Goal: Transaction & Acquisition: Obtain resource

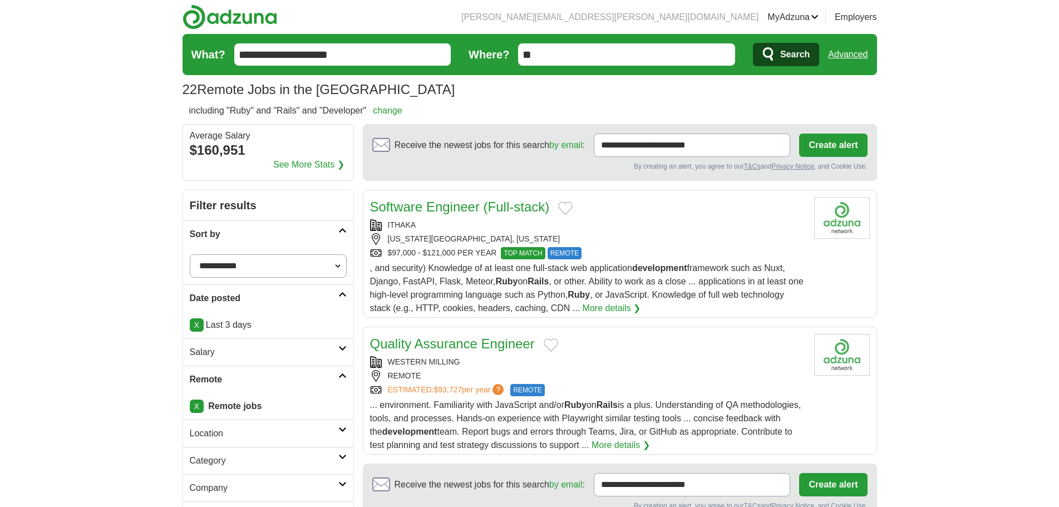
click at [649, 236] on div "[US_STATE][GEOGRAPHIC_DATA], [US_STATE]" at bounding box center [587, 239] width 435 height 12
click at [566, 209] on button "Add to favorite jobs" at bounding box center [565, 207] width 14 height 13
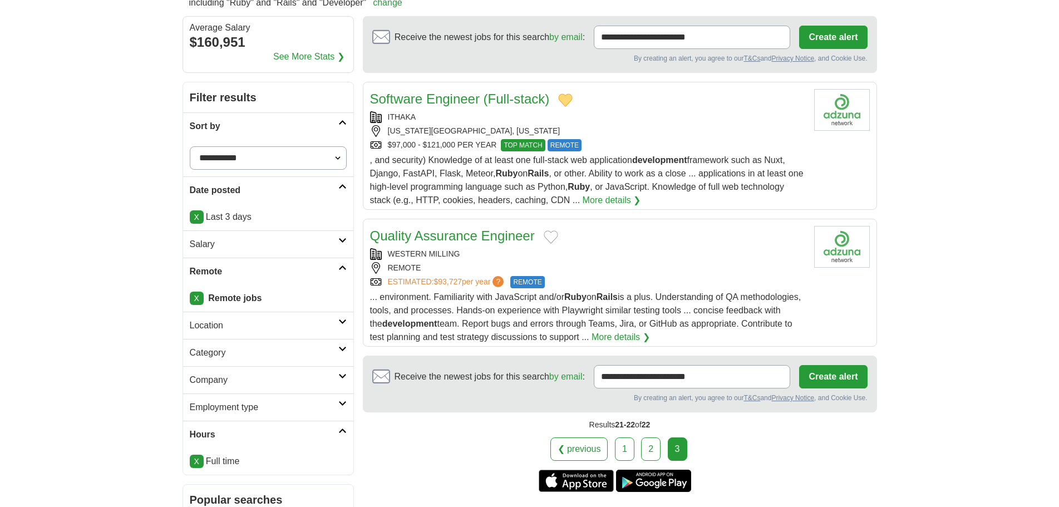
scroll to position [111, 0]
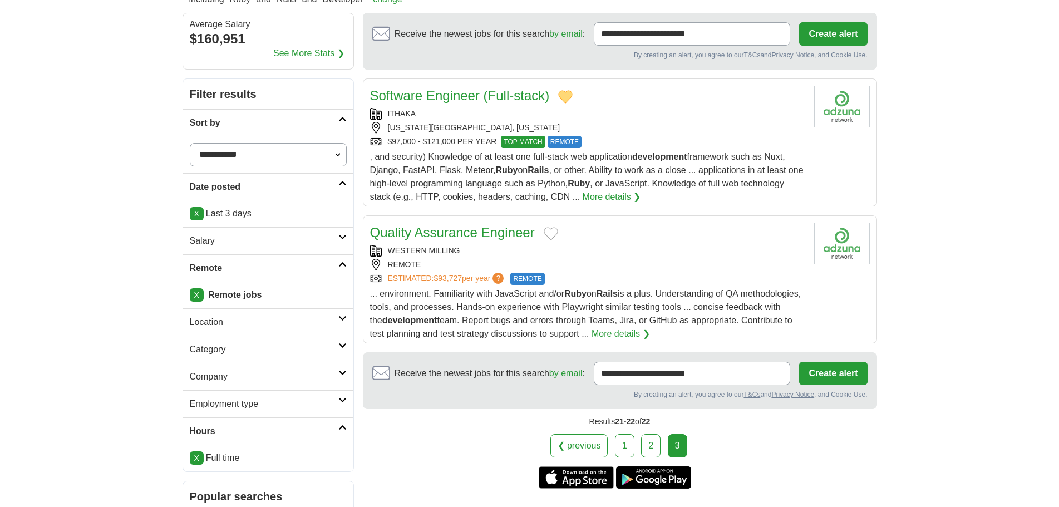
click at [626, 274] on div "ESTIMATED: $93,727 per year ? REMOTE" at bounding box center [587, 279] width 435 height 12
click at [554, 230] on button "Add to favorite jobs" at bounding box center [551, 233] width 14 height 13
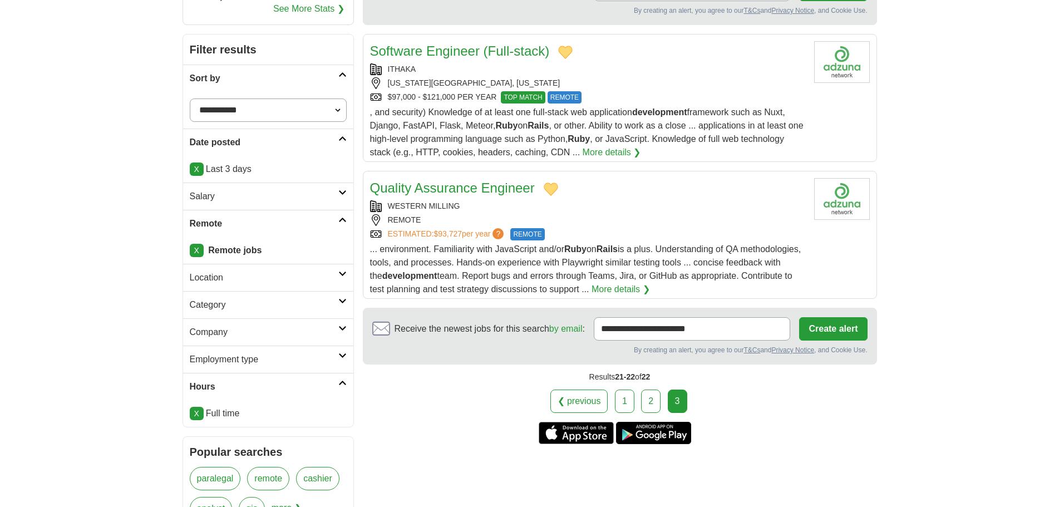
scroll to position [223, 0]
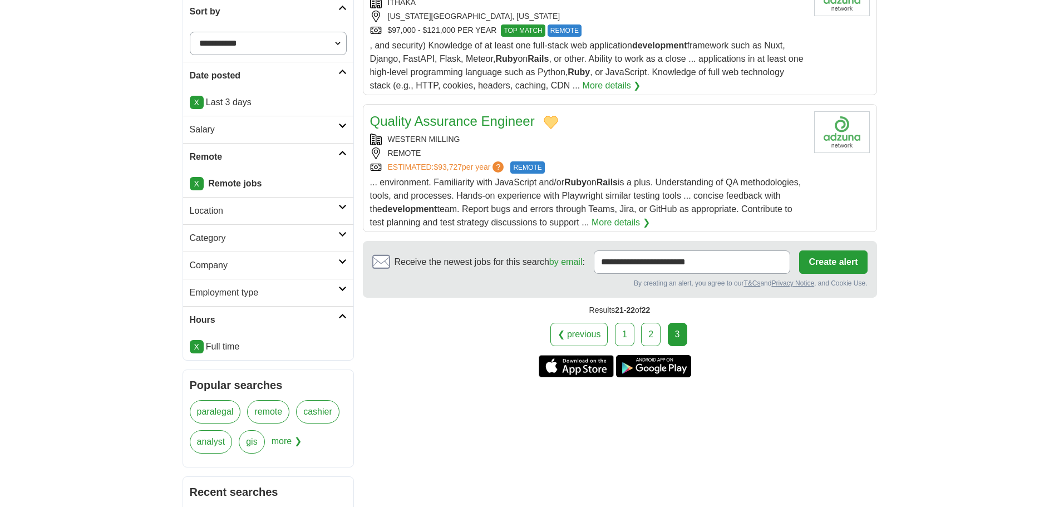
click at [120, 129] on body "[PERSON_NAME][EMAIL_ADDRESS][PERSON_NAME][DOMAIN_NAME] [GEOGRAPHIC_DATA] Alerts…" at bounding box center [529, 305] width 1059 height 1057
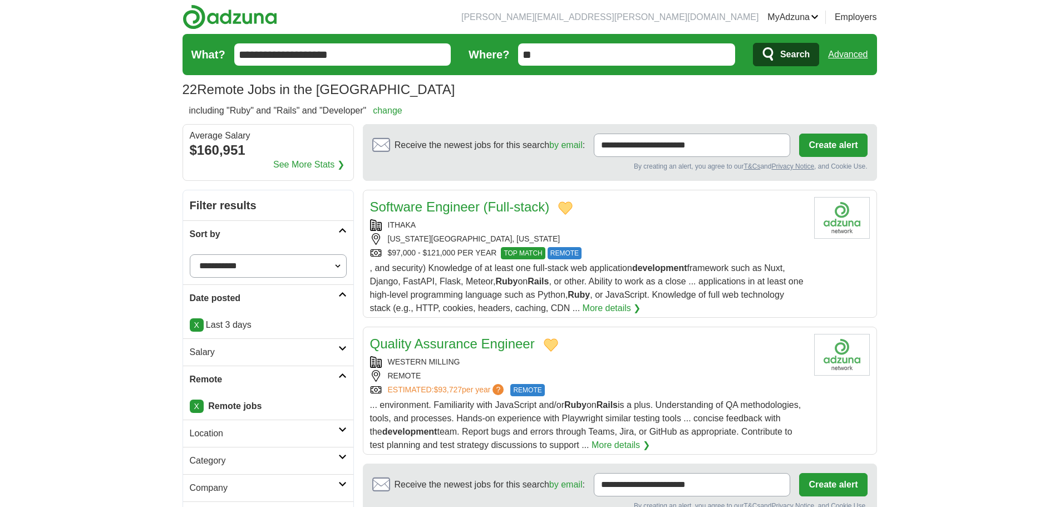
scroll to position [167, 0]
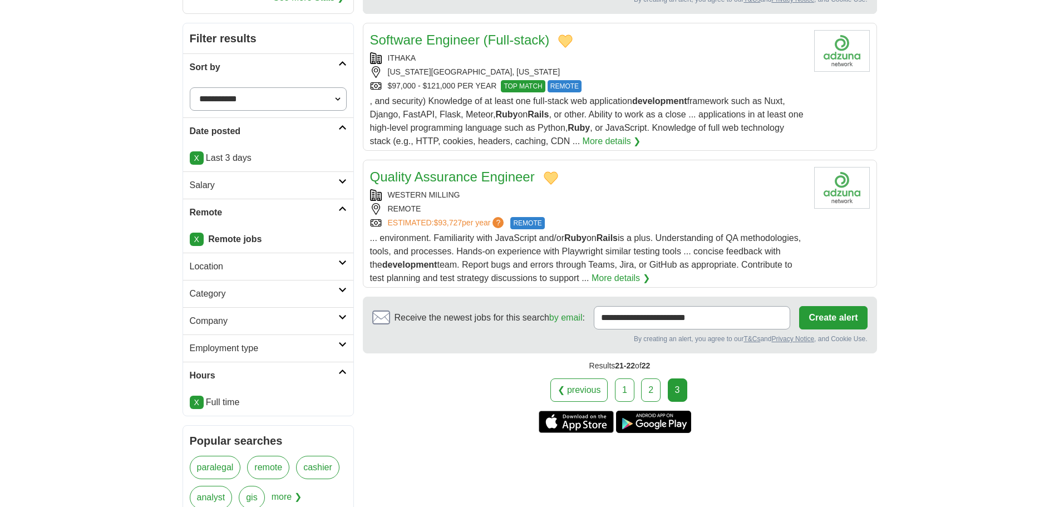
click at [960, 124] on body "[PERSON_NAME][EMAIL_ADDRESS][PERSON_NAME][DOMAIN_NAME] [GEOGRAPHIC_DATA] Alerts…" at bounding box center [529, 361] width 1059 height 1057
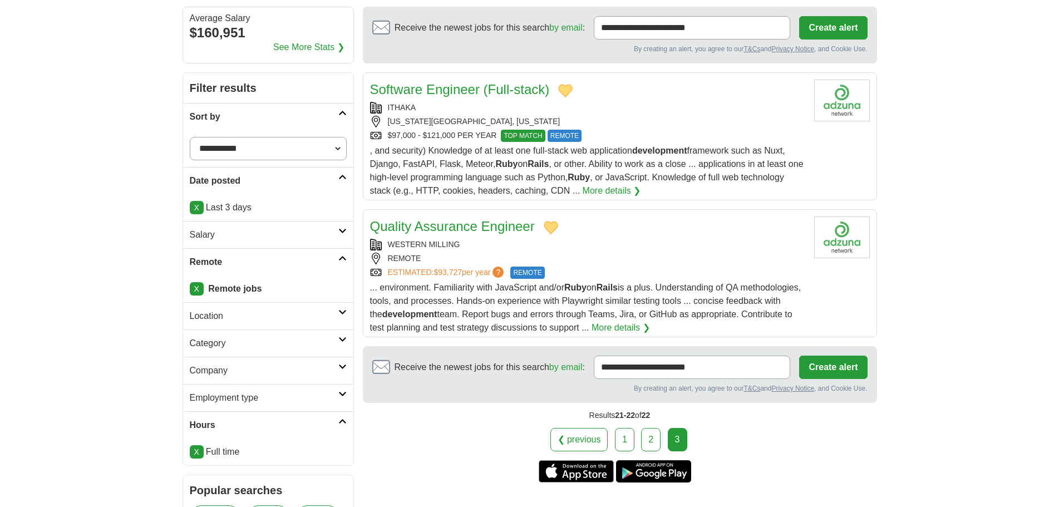
scroll to position [56, 0]
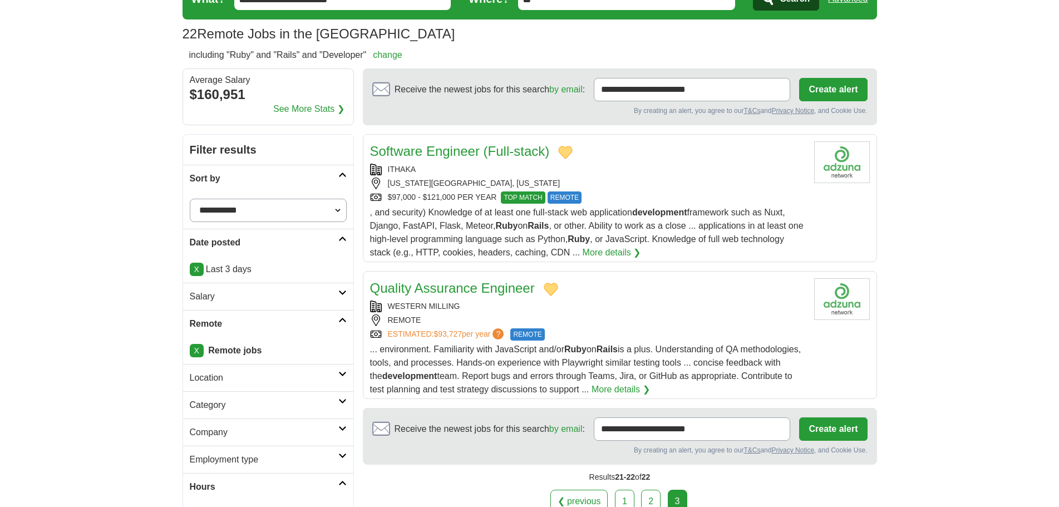
click at [977, 154] on body "jeff.lee.1991@outlook.com MyAdzuna Alerts Favorites Resumes ApplyIQ Preferences…" at bounding box center [529, 472] width 1059 height 1057
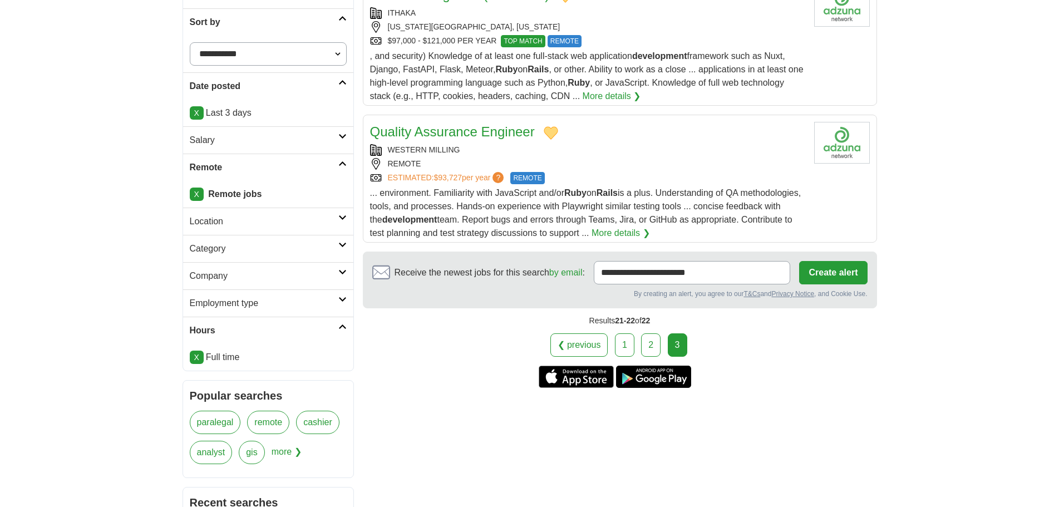
scroll to position [210, 0]
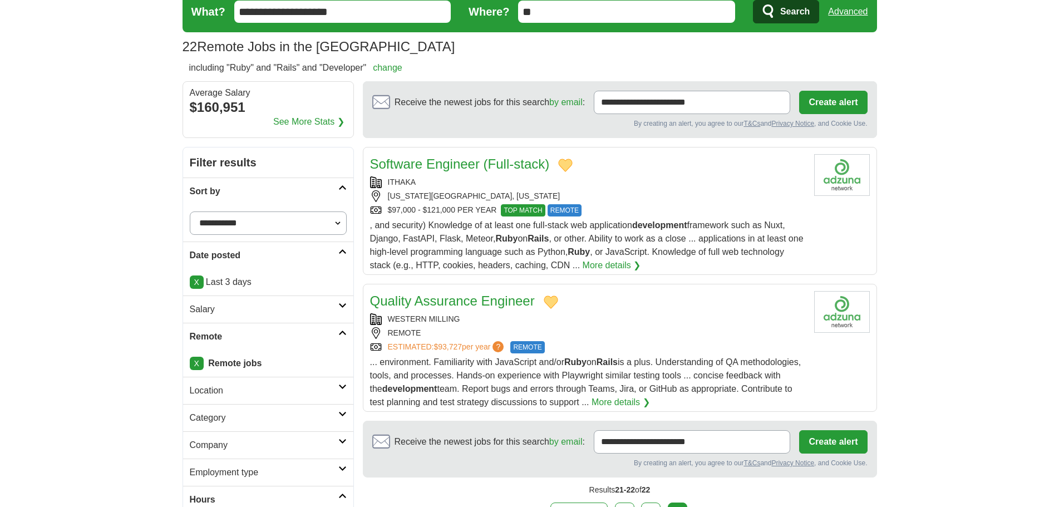
click at [953, 150] on body "jeff.lee.1991@outlook.com MyAdzuna Alerts Favorites Resumes ApplyIQ Preferences…" at bounding box center [529, 485] width 1059 height 1057
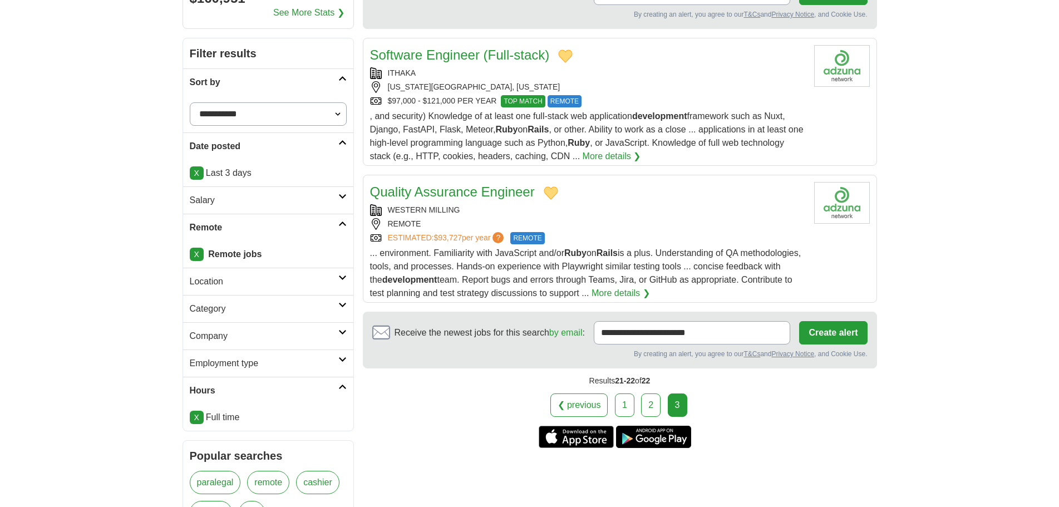
scroll to position [154, 0]
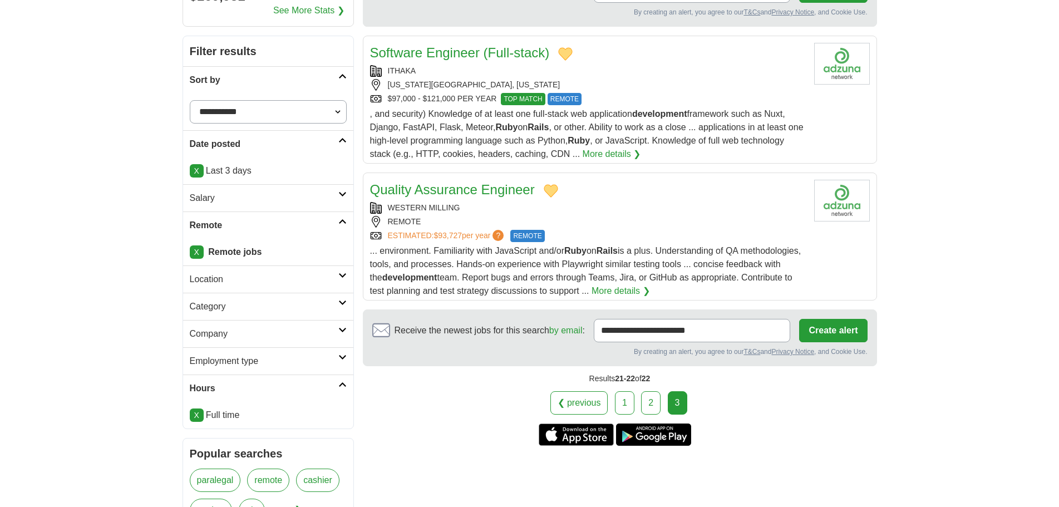
click at [955, 155] on body "jeff.lee.1991@outlook.com MyAdzuna Alerts Favorites Resumes ApplyIQ Preferences…" at bounding box center [529, 374] width 1059 height 1057
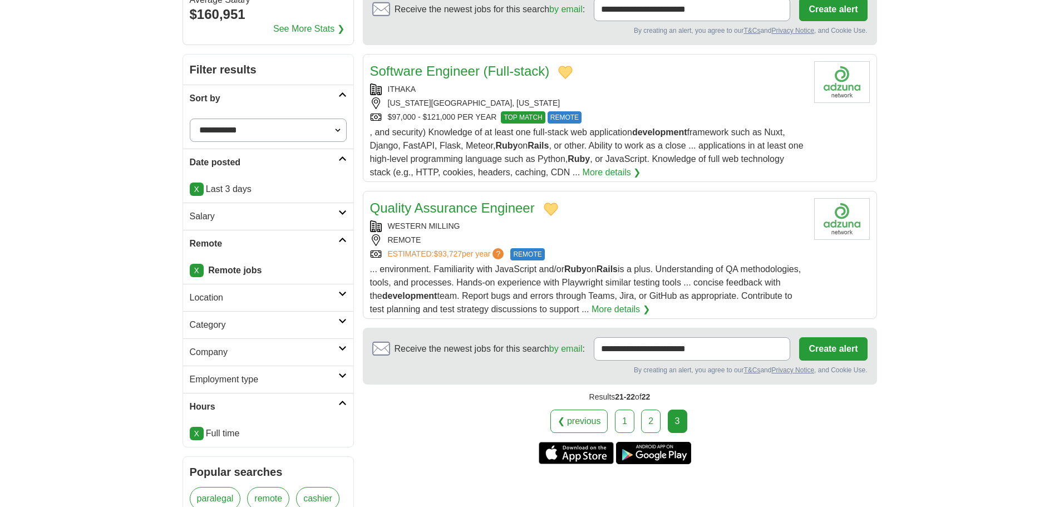
scroll to position [133, 0]
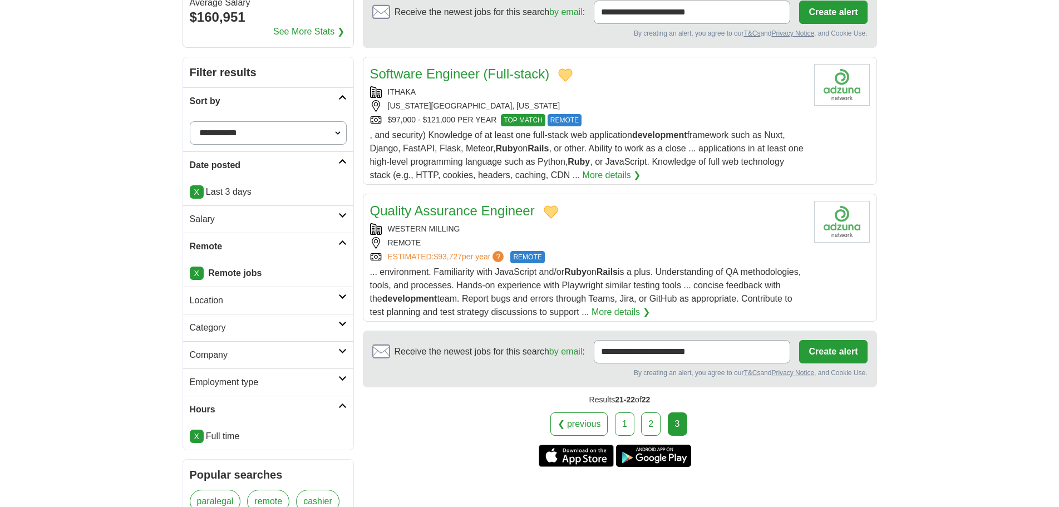
click at [965, 183] on body "jeff.lee.1991@outlook.com MyAdzuna Alerts Favorites Resumes ApplyIQ Preferences…" at bounding box center [529, 395] width 1059 height 1057
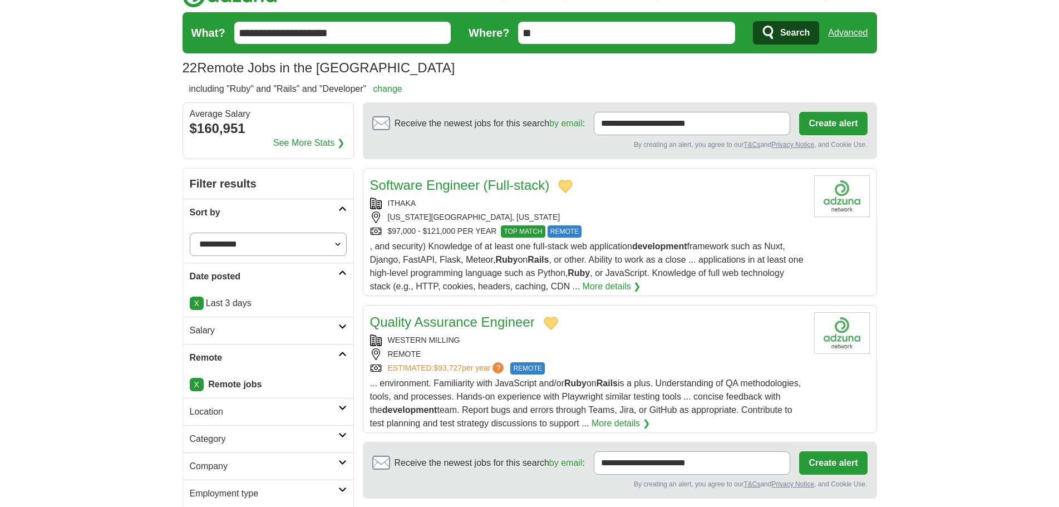
scroll to position [0, 0]
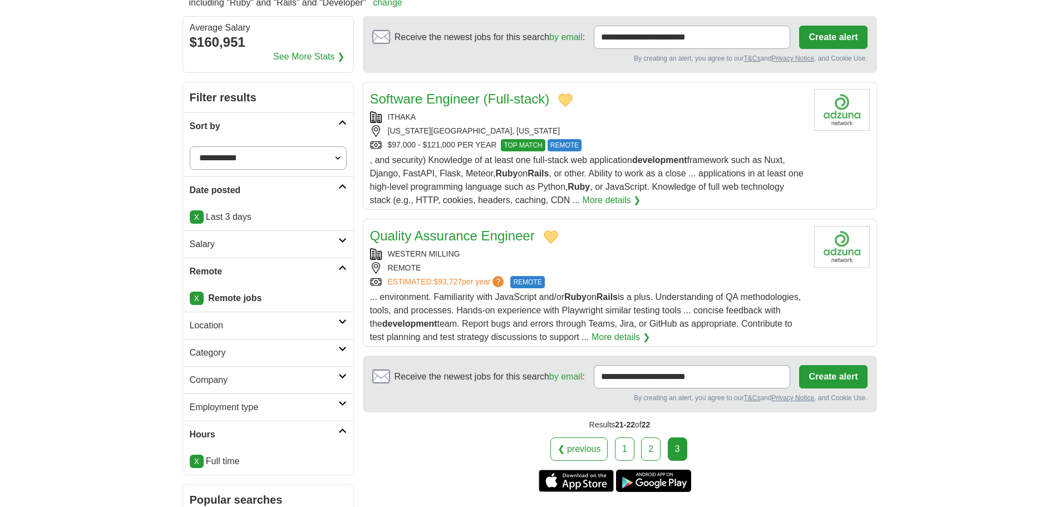
scroll to position [105, 0]
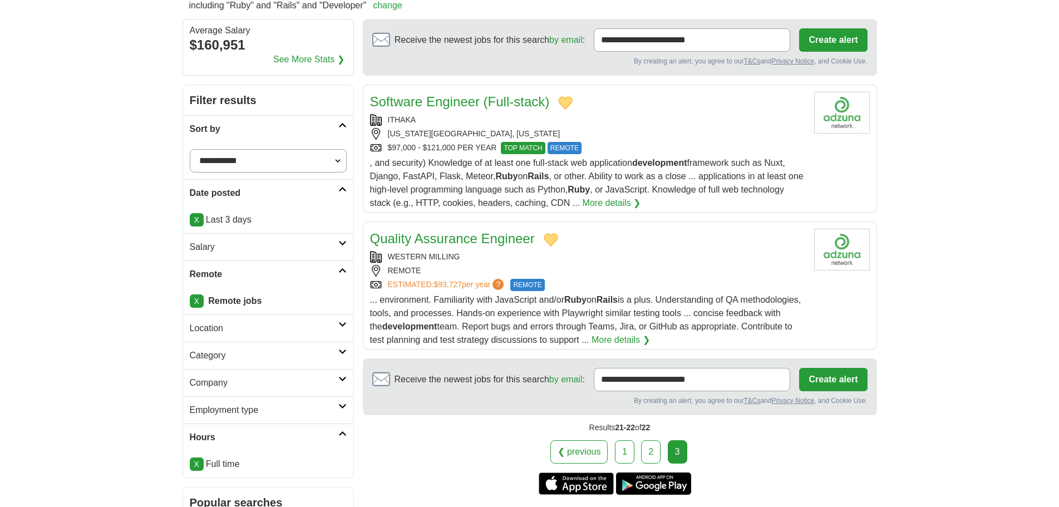
click at [992, 172] on body "jeff.lee.1991@outlook.com MyAdzuna Alerts Favorites Resumes ApplyIQ Preferences…" at bounding box center [529, 423] width 1059 height 1057
